Goal: Information Seeking & Learning: Understand process/instructions

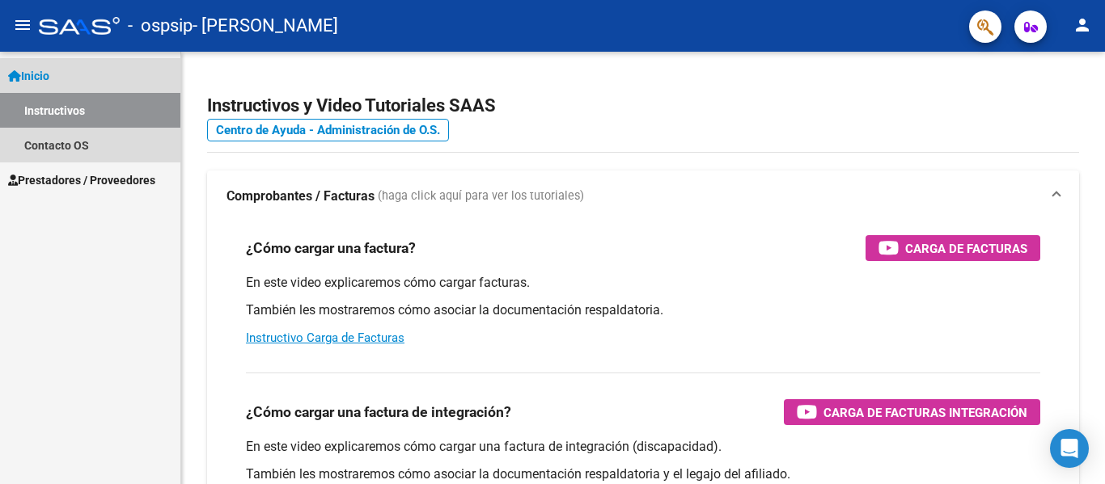
click at [124, 112] on link "Instructivos" at bounding box center [90, 110] width 180 height 35
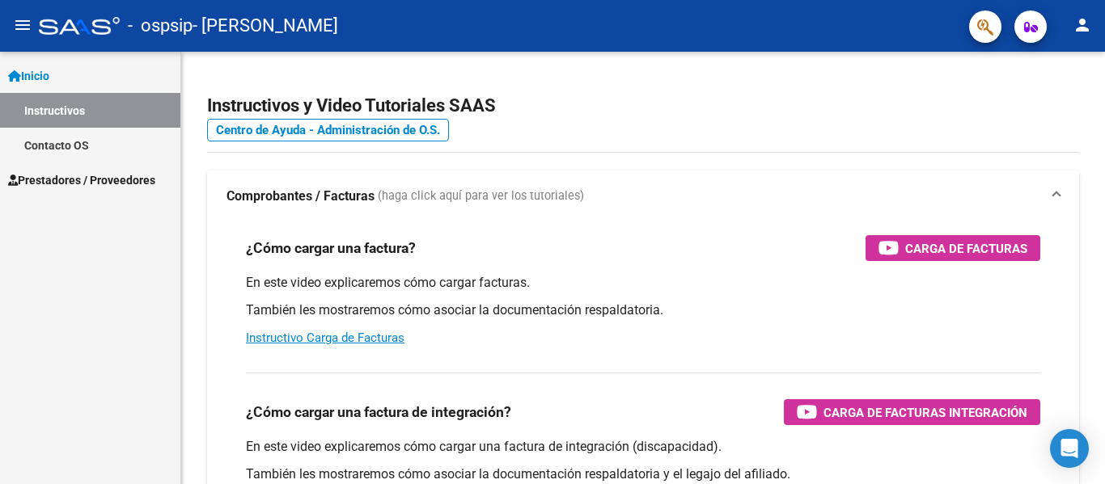
click at [124, 112] on link "Instructivos" at bounding box center [90, 110] width 180 height 35
click at [128, 181] on span "Prestadores / Proveedores" at bounding box center [81, 180] width 147 height 18
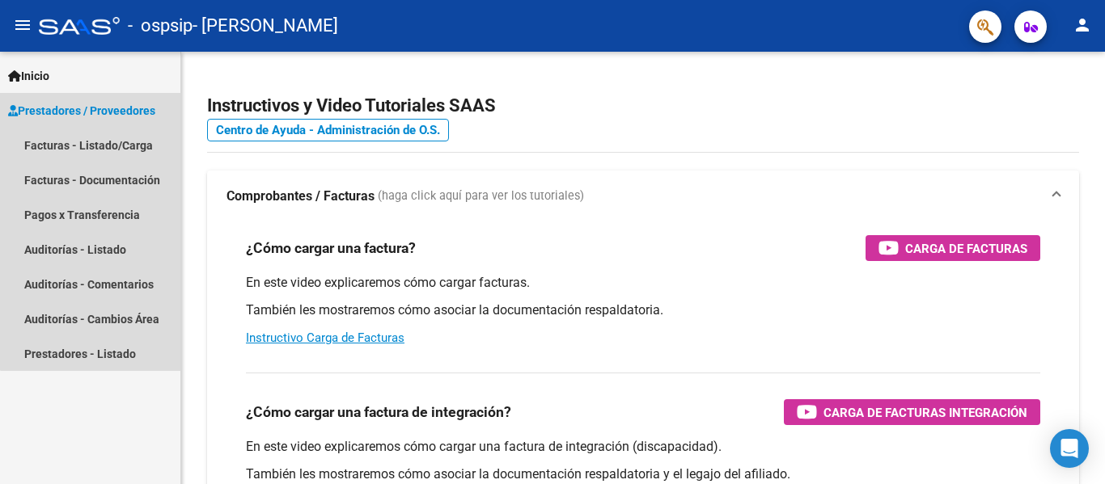
click at [133, 115] on span "Prestadores / Proveedores" at bounding box center [81, 111] width 147 height 18
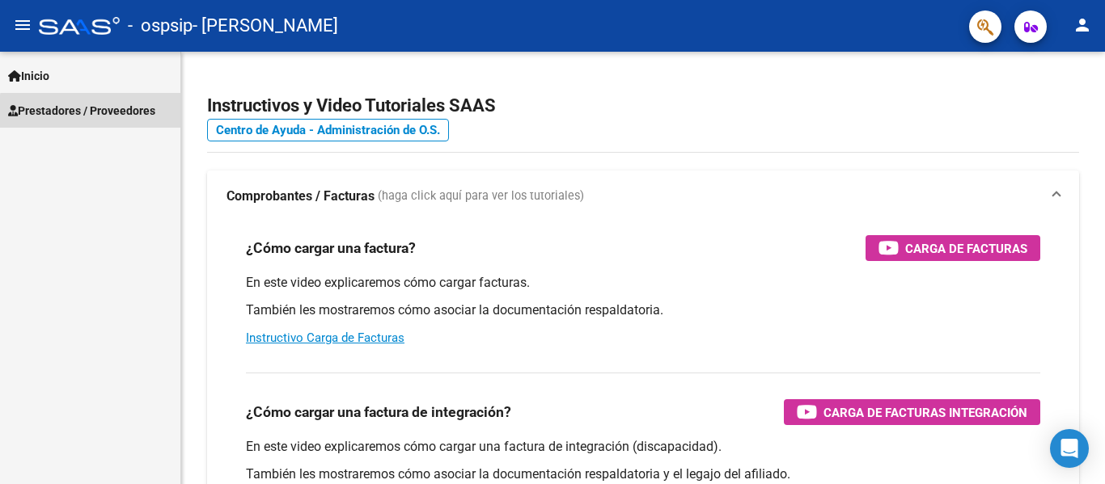
click at [133, 115] on span "Prestadores / Proveedores" at bounding box center [81, 111] width 147 height 18
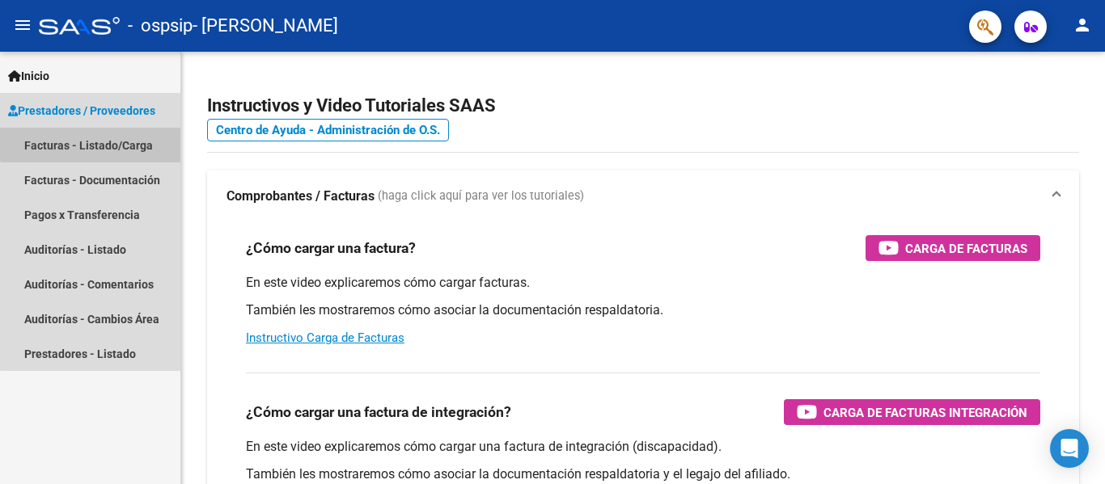
click at [124, 141] on link "Facturas - Listado/Carga" at bounding box center [90, 145] width 180 height 35
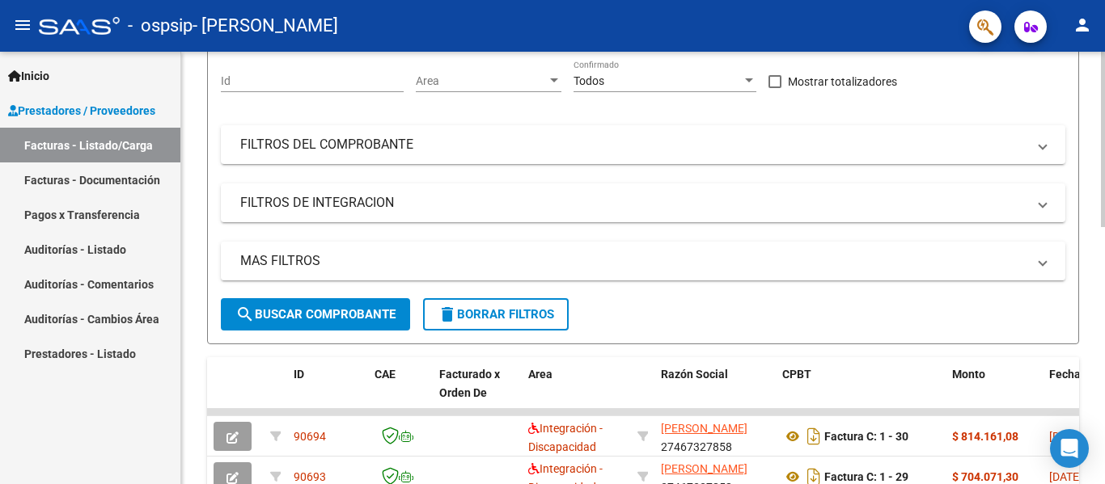
click at [1036, 433] on div "Video tutorial PRESTADORES -> Listado de CPBTs Emitidos por Prestadores / Prove…" at bounding box center [644, 392] width 927 height 1054
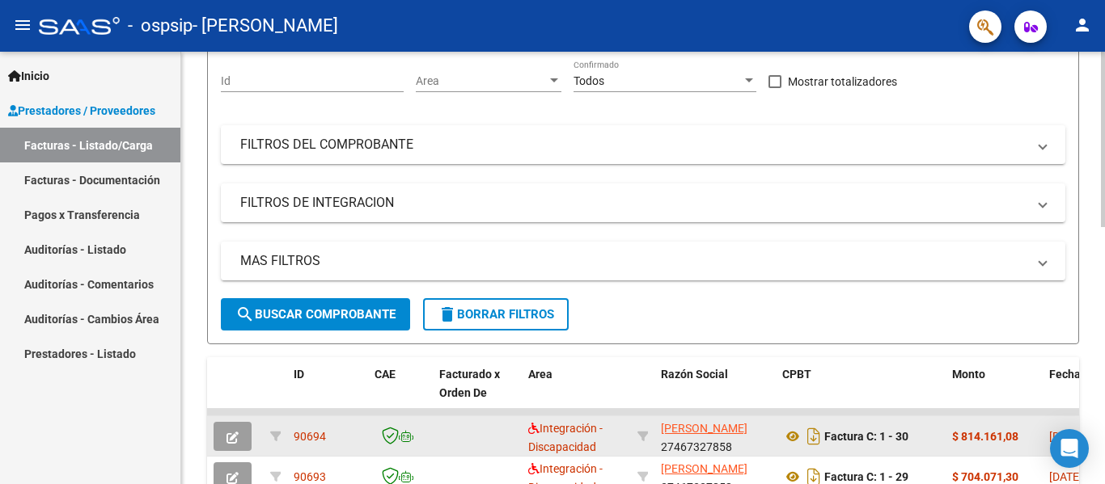
scroll to position [186, 0]
